Goal: Transaction & Acquisition: Register for event/course

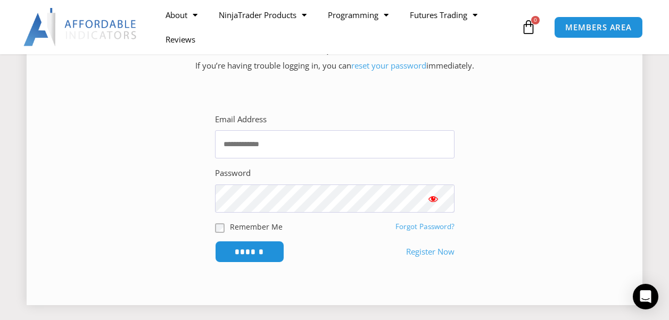
scroll to position [174, 0]
click at [423, 252] on link "Register Now" at bounding box center [430, 252] width 48 height 15
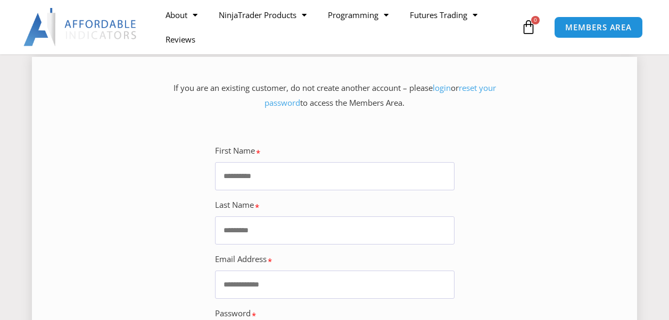
scroll to position [139, 0]
click at [282, 182] on input "First Name" at bounding box center [335, 176] width 240 height 28
type input "*****"
click at [260, 286] on input "**********" at bounding box center [335, 285] width 240 height 28
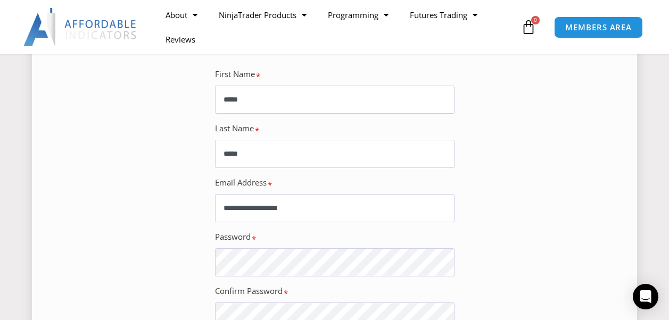
scroll to position [216, 0]
type input "**********"
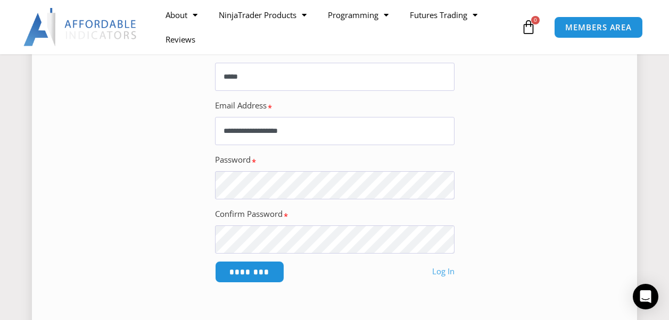
scroll to position [294, 0]
click at [262, 270] on input "********" at bounding box center [249, 271] width 73 height 23
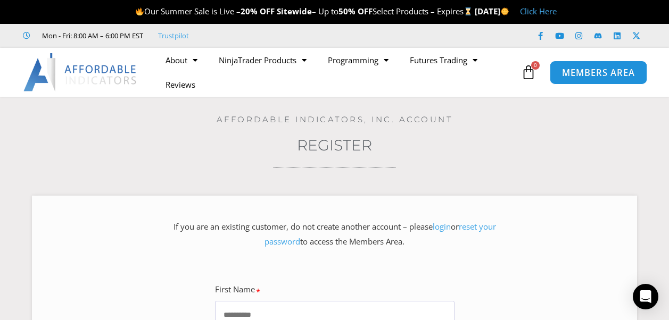
click at [573, 70] on span "MEMBERS AREA" at bounding box center [598, 72] width 73 height 9
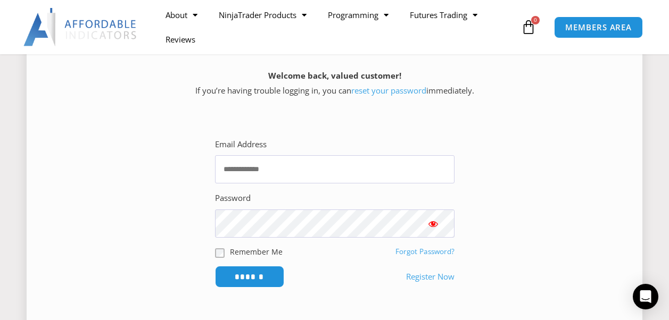
scroll to position [159, 0]
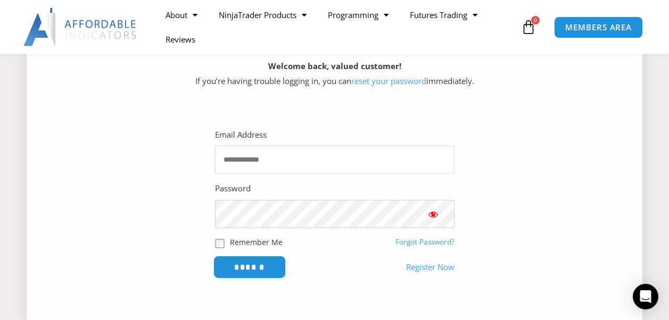
type input "**********"
click at [266, 267] on input "******" at bounding box center [249, 267] width 73 height 23
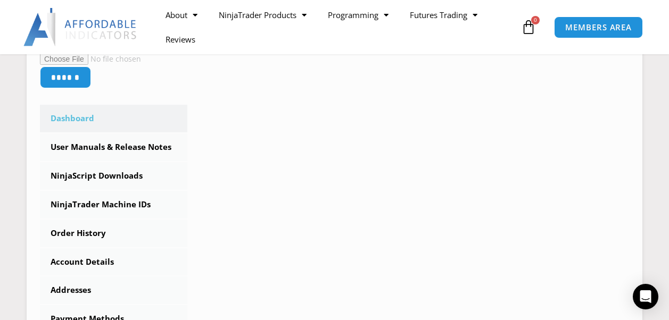
scroll to position [263, 0]
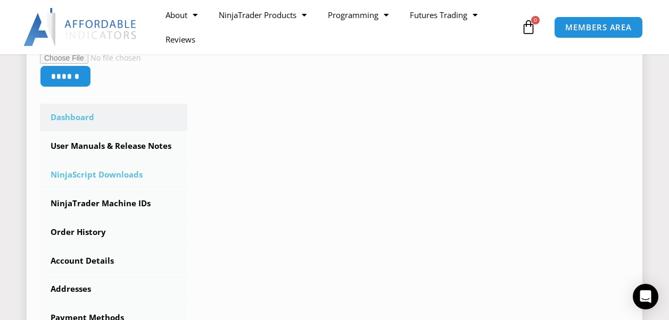
click at [95, 178] on link "NinjaScript Downloads" at bounding box center [113, 175] width 147 height 28
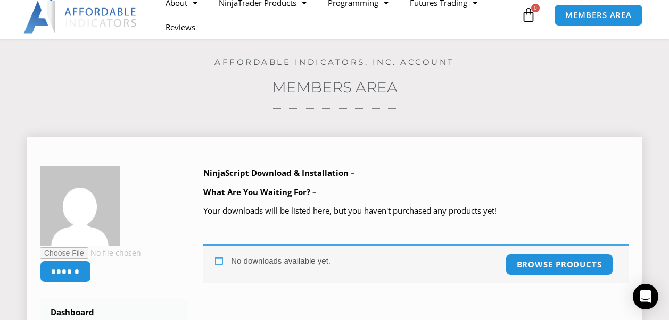
scroll to position [63, 0]
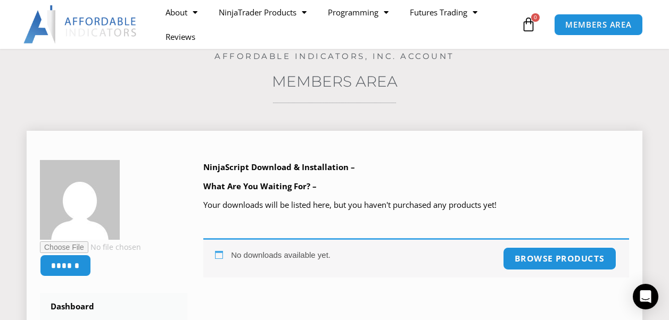
click at [538, 260] on link "Browse products" at bounding box center [558, 259] width 113 height 23
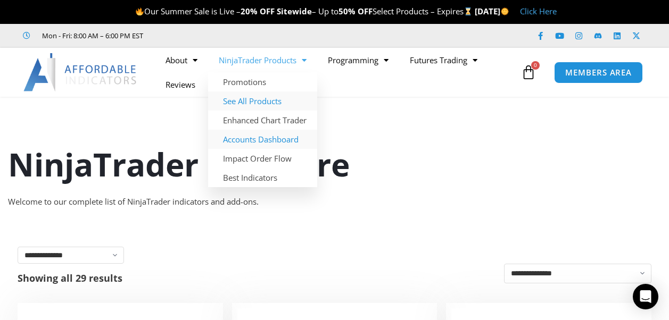
click at [269, 140] on link "Accounts Dashboard" at bounding box center [262, 139] width 109 height 19
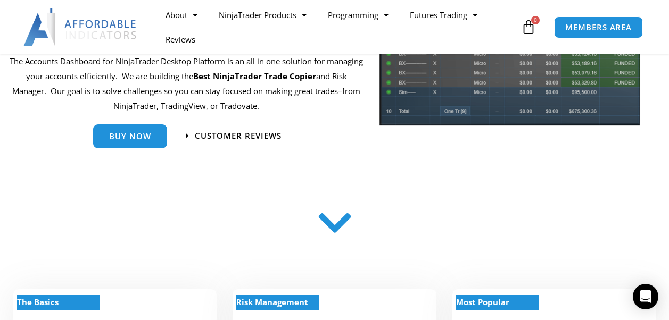
scroll to position [210, 0]
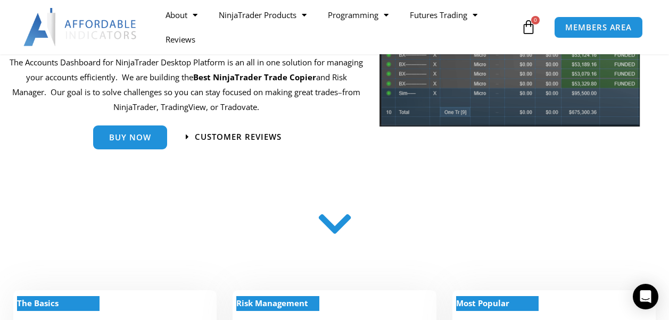
click at [336, 230] on icon at bounding box center [335, 224] width 38 height 38
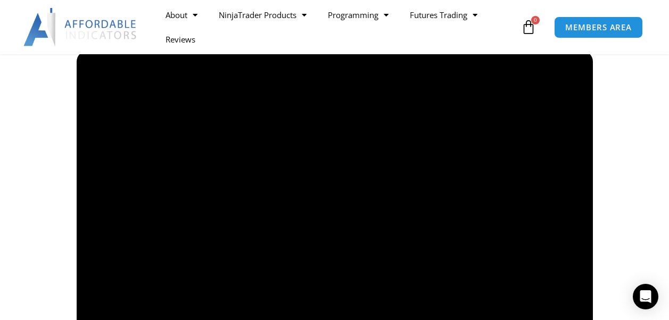
scroll to position [826, 0]
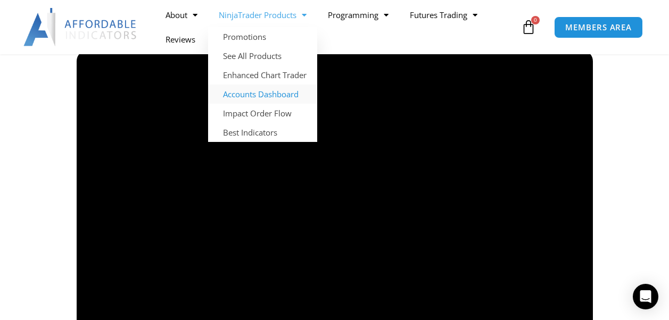
click at [268, 14] on link "NinjaTrader Products" at bounding box center [262, 15] width 109 height 24
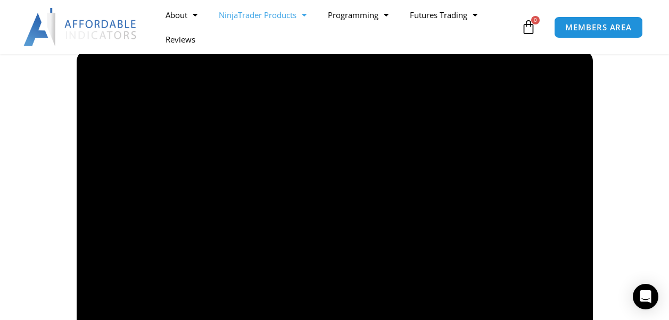
click at [243, 14] on link "NinjaTrader Products" at bounding box center [262, 15] width 109 height 24
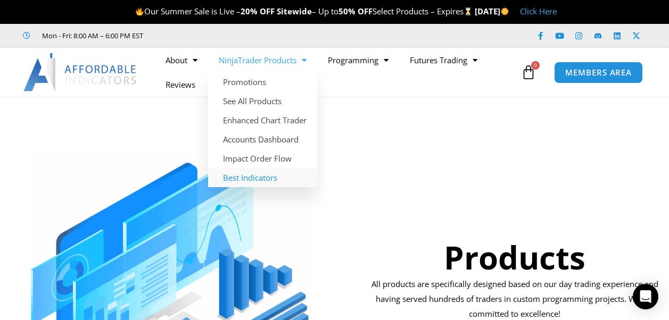
click at [268, 176] on link "Best Indicators" at bounding box center [262, 177] width 109 height 19
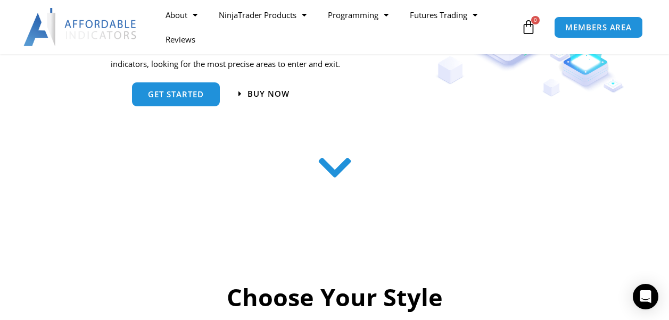
scroll to position [255, 0]
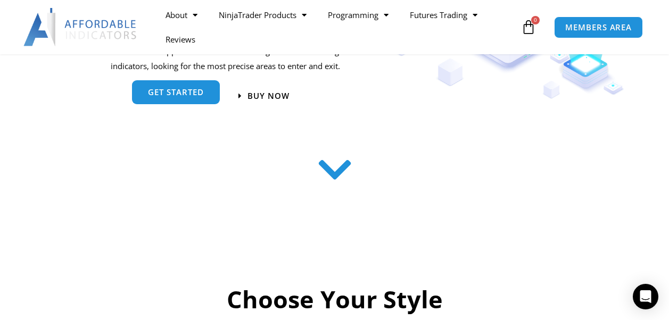
click at [186, 102] on link "get started" at bounding box center [176, 92] width 88 height 24
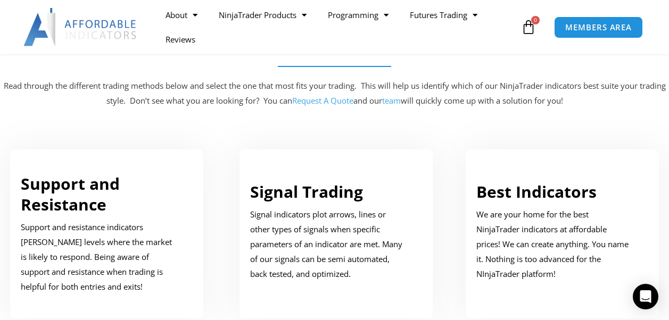
scroll to position [531, 0]
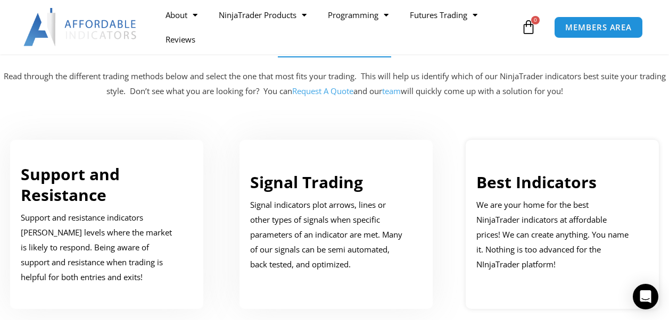
click at [562, 182] on link "Best Indicators" at bounding box center [536, 182] width 120 height 22
click at [558, 183] on link "Best Indicators" at bounding box center [536, 182] width 120 height 22
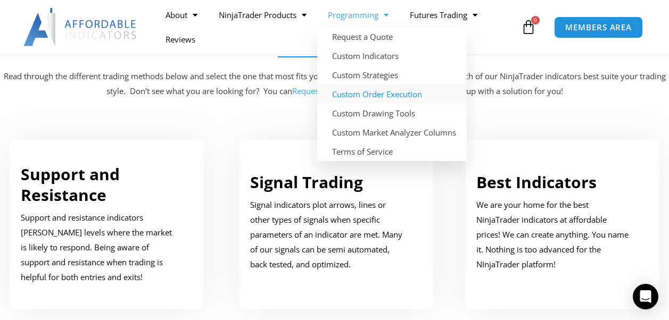
click at [382, 98] on link "Custom Order Execution" at bounding box center [392, 94] width 150 height 19
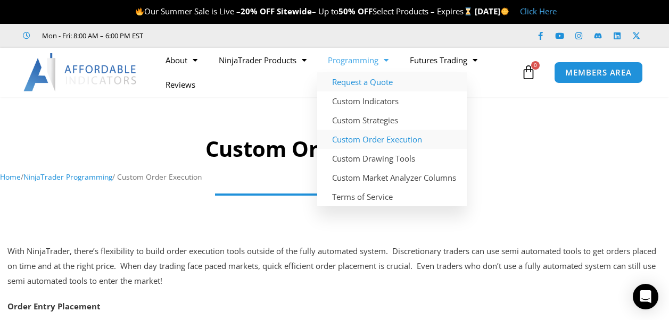
click at [365, 78] on link "Request a Quote" at bounding box center [392, 81] width 150 height 19
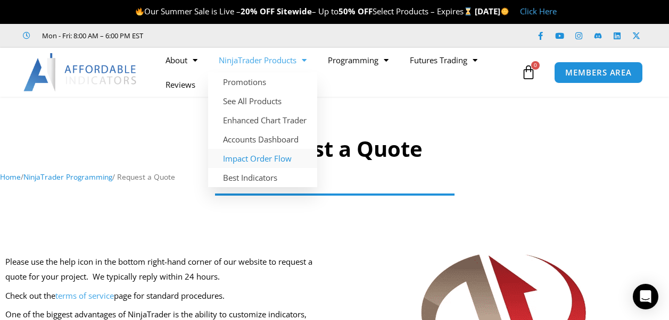
click at [251, 157] on link "Impact Order Flow" at bounding box center [262, 158] width 109 height 19
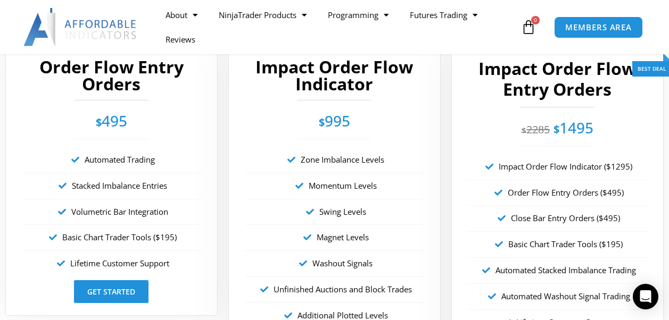
scroll to position [1959, 0]
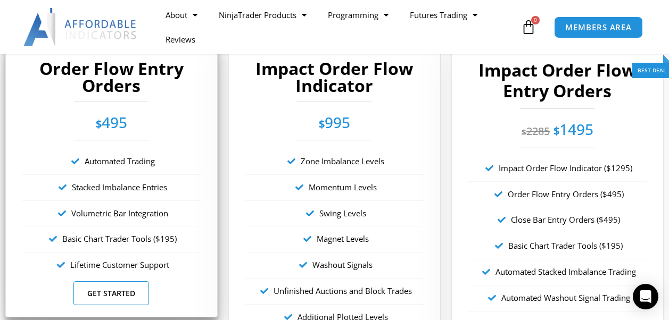
click at [113, 292] on link "Get Started" at bounding box center [111, 294] width 76 height 24
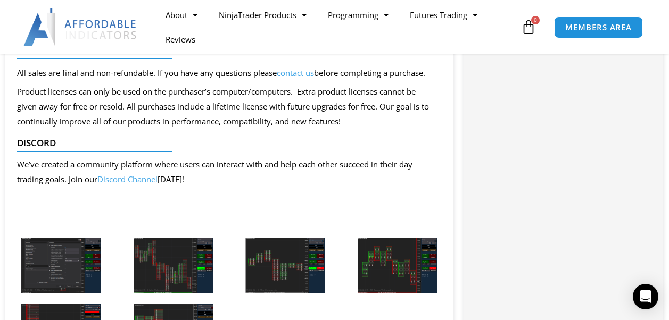
scroll to position [1086, 0]
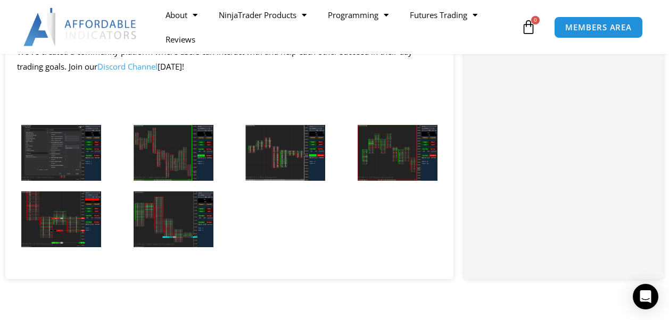
click at [69, 181] on img at bounding box center [61, 153] width 80 height 56
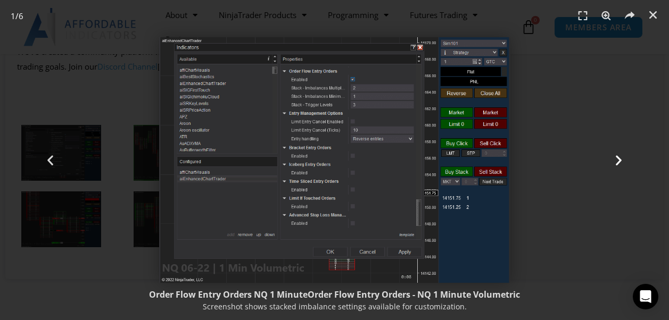
click at [621, 159] on icon "Next slide" at bounding box center [618, 160] width 13 height 13
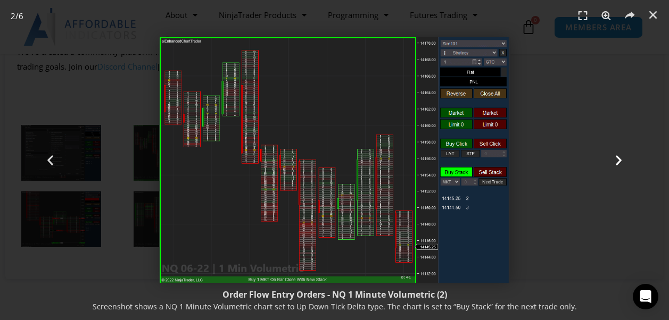
click at [618, 159] on icon "Next slide" at bounding box center [618, 160] width 13 height 13
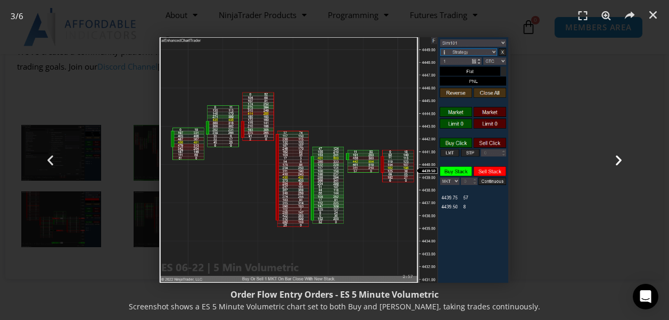
click at [619, 160] on icon "Next slide" at bounding box center [618, 160] width 13 height 13
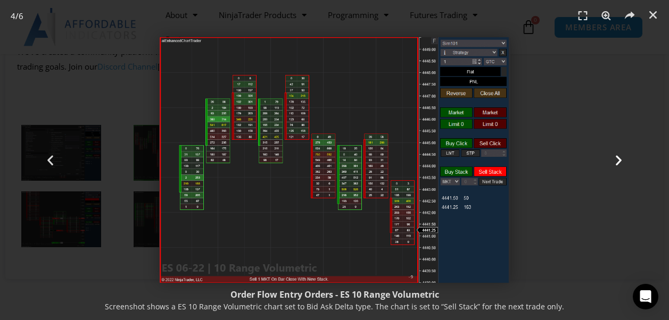
click at [619, 160] on icon "Next slide" at bounding box center [618, 160] width 13 height 13
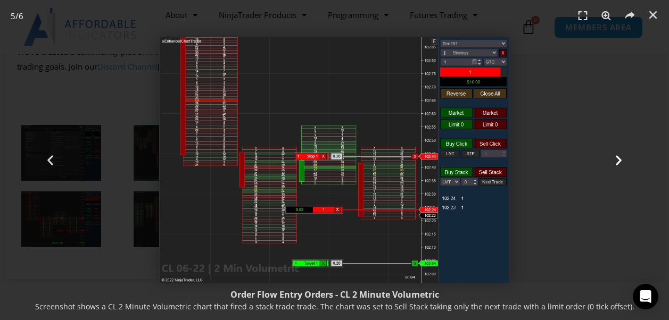
click at [619, 160] on icon "Next slide" at bounding box center [618, 160] width 13 height 13
